Goal: Navigation & Orientation: Find specific page/section

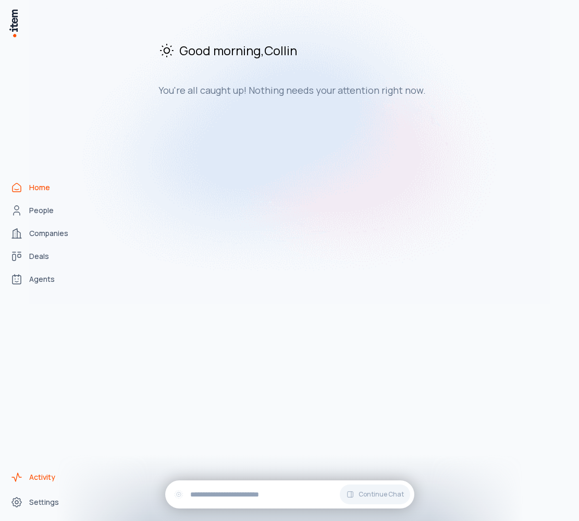
click at [37, 476] on span "Activity" at bounding box center [42, 477] width 26 height 10
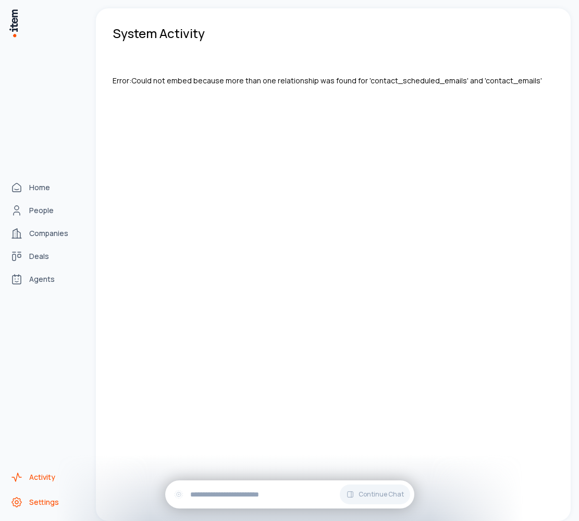
click at [13, 509] on link "Settings" at bounding box center [45, 502] width 79 height 21
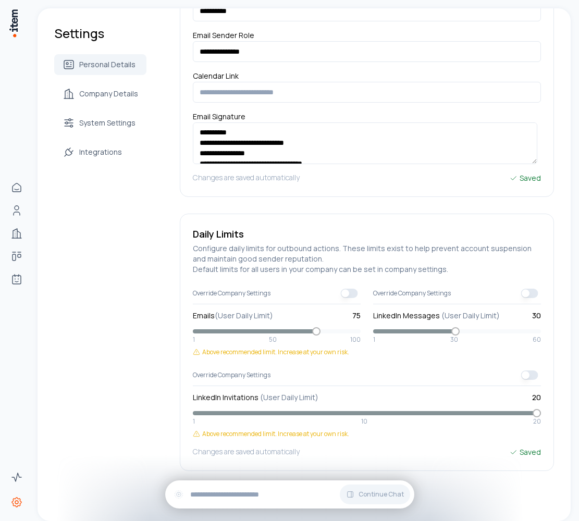
scroll to position [9, 0]
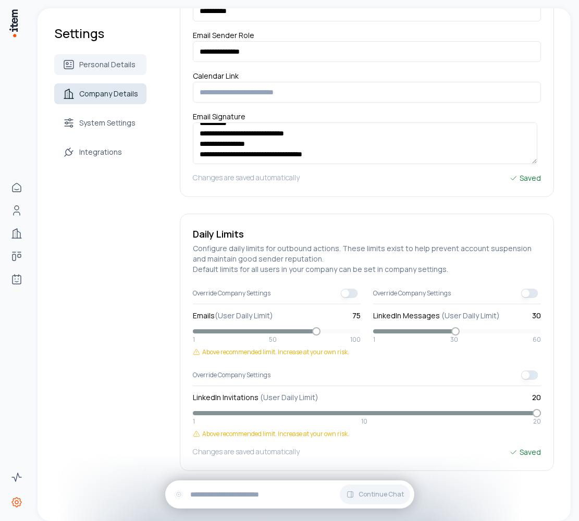
click at [113, 89] on span "Company Details" at bounding box center [108, 94] width 59 height 10
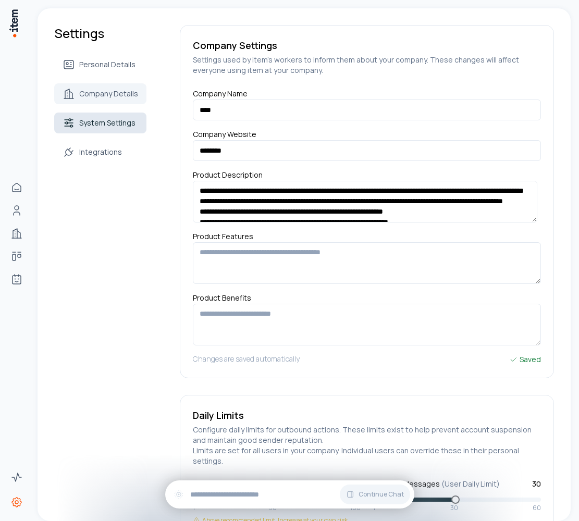
click at [107, 120] on span "System Settings" at bounding box center [107, 123] width 56 height 10
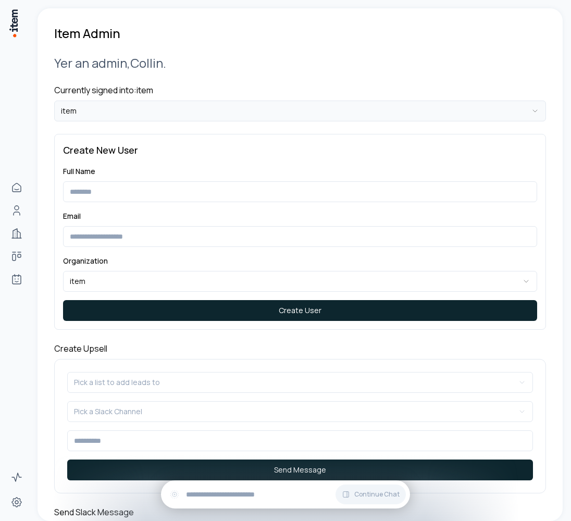
click at [194, 116] on html "**********" at bounding box center [285, 260] width 571 height 521
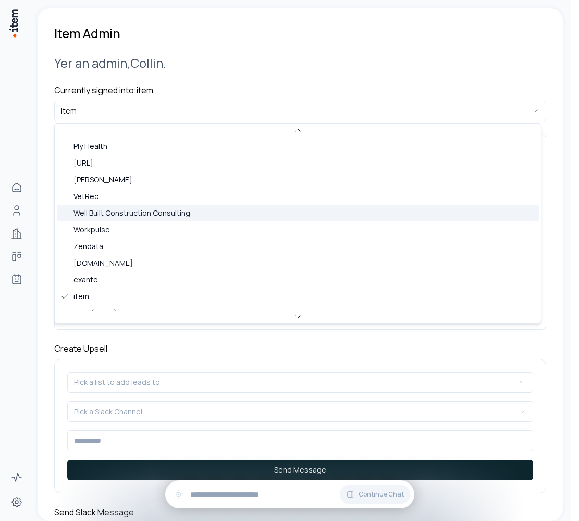
scroll to position [334, 0]
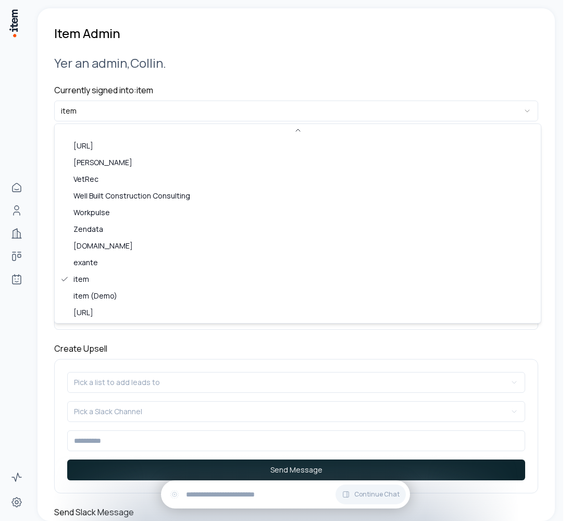
click at [22, 118] on html "**********" at bounding box center [285, 260] width 571 height 521
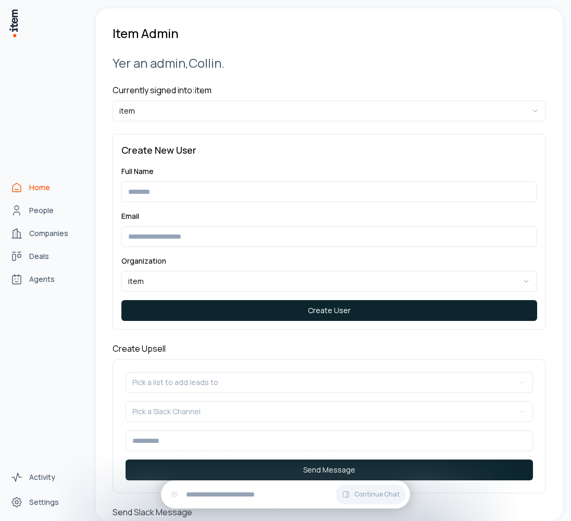
click at [24, 194] on link "Home" at bounding box center [45, 187] width 79 height 21
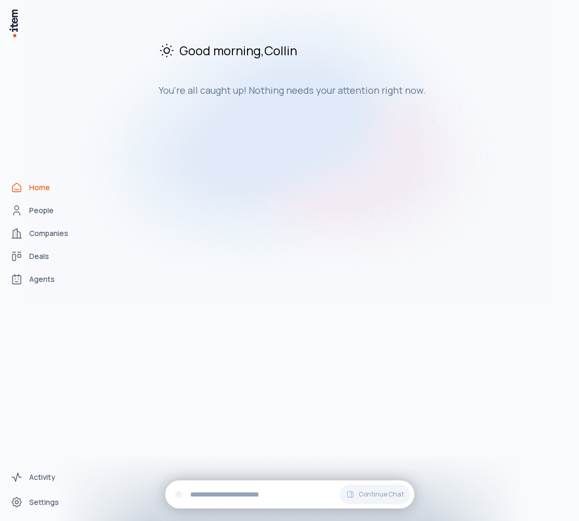
click at [38, 207] on img at bounding box center [289, 135] width 521 height 337
click at [40, 208] on img at bounding box center [289, 135] width 521 height 337
click at [37, 275] on img at bounding box center [289, 135] width 521 height 337
click at [45, 246] on img at bounding box center [289, 135] width 521 height 337
